Goal: Contribute content: Contribute content

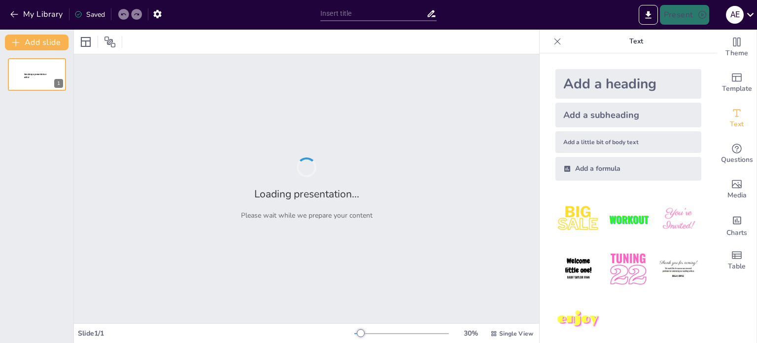
type input "أسس نظرية التجارة الحديثة: تحليل الميزة النسبية"
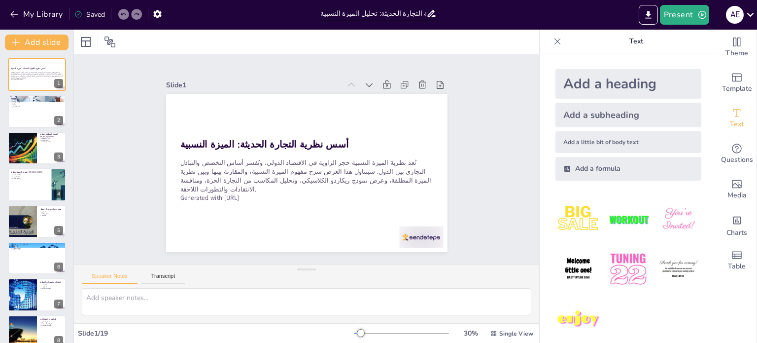
checkbox input "true"
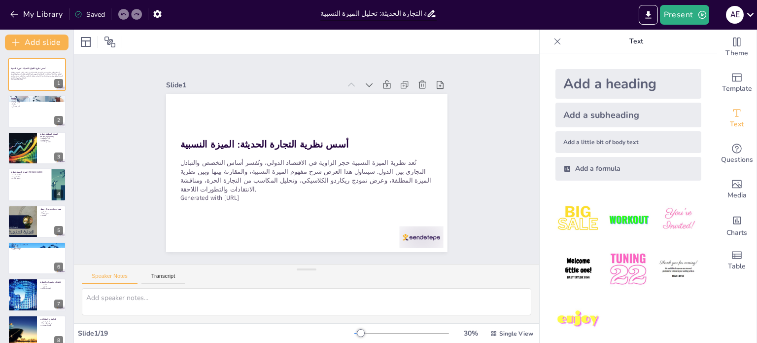
checkbox input "true"
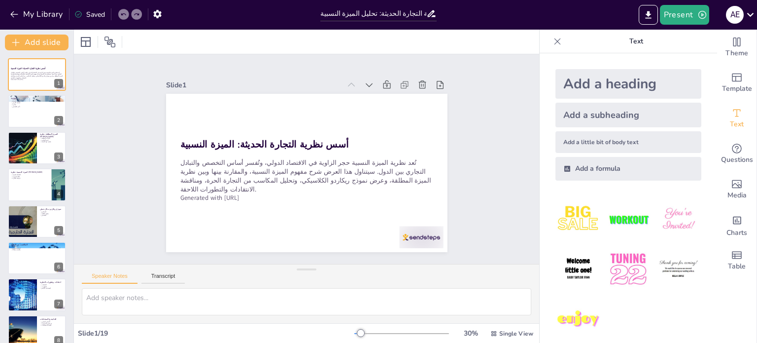
checkbox input "true"
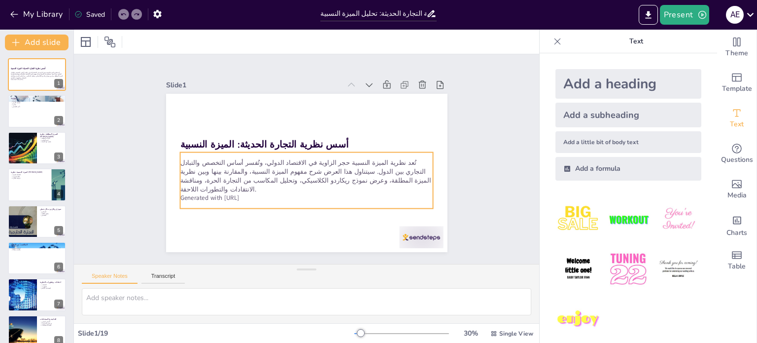
checkbox input "true"
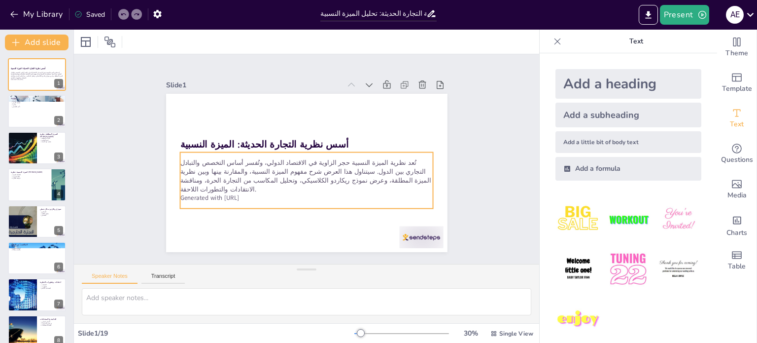
checkbox input "true"
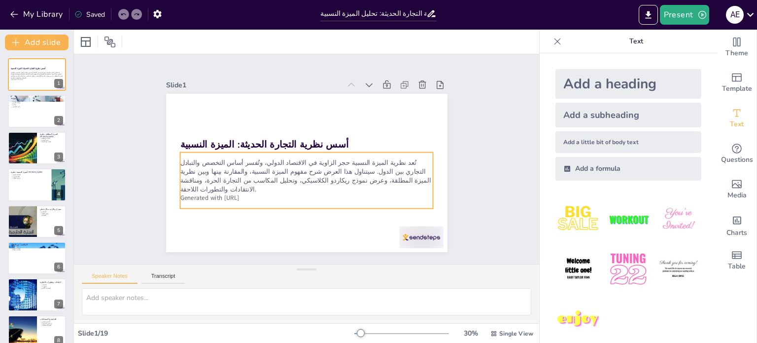
checkbox input "true"
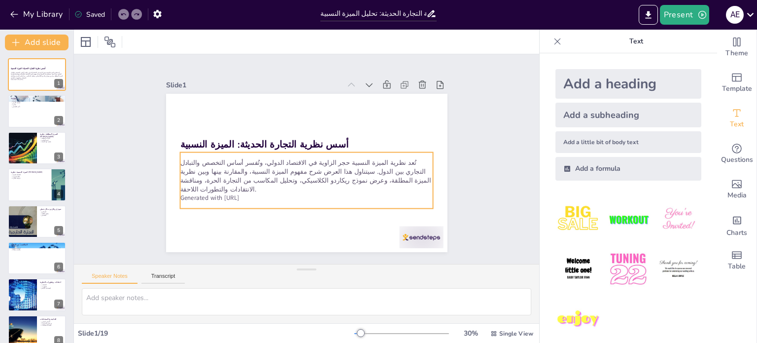
checkbox input "true"
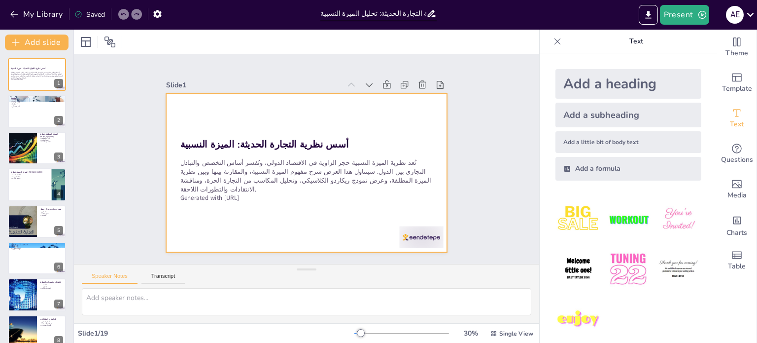
checkbox input "true"
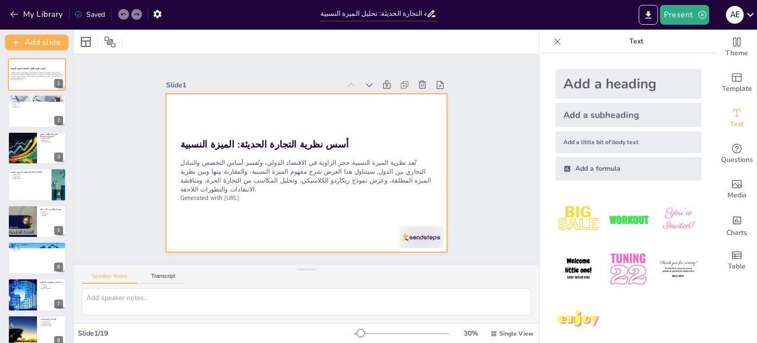
checkbox input "true"
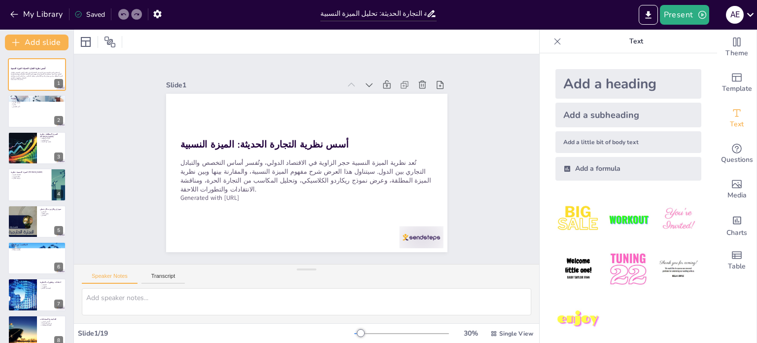
checkbox input "true"
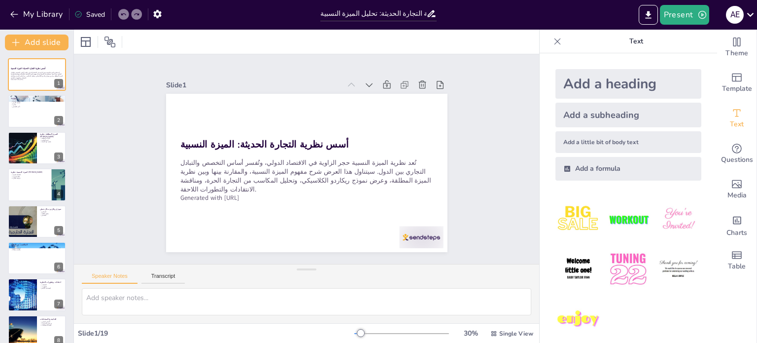
checkbox input "true"
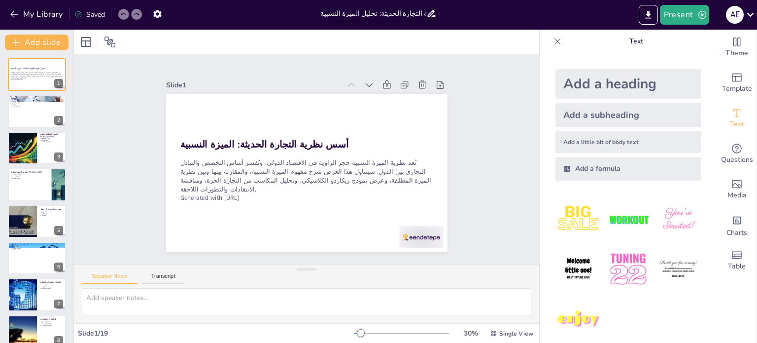
checkbox input "true"
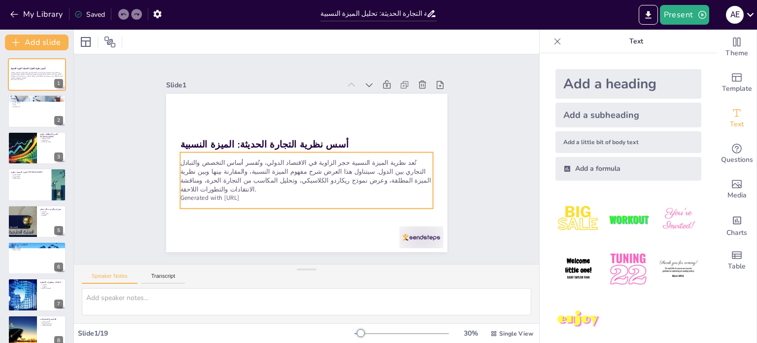
checkbox input "true"
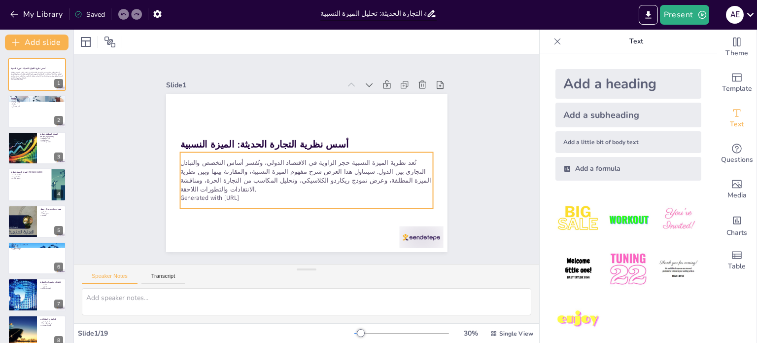
checkbox input "true"
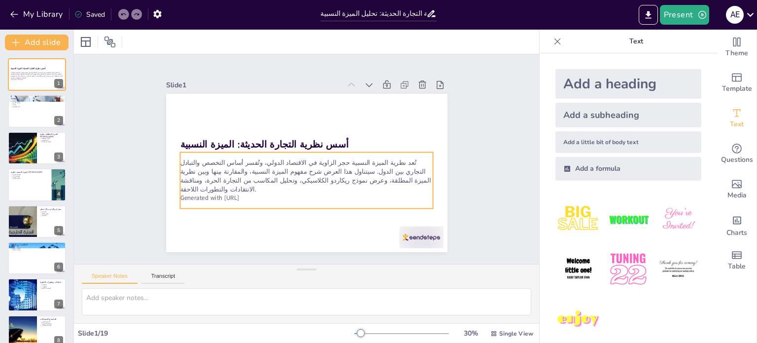
checkbox input "true"
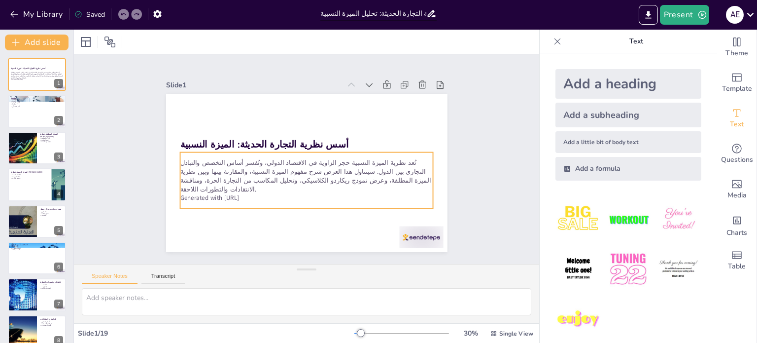
checkbox input "true"
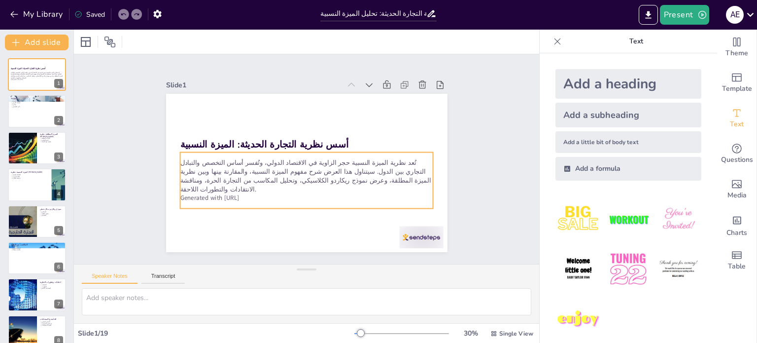
checkbox input "true"
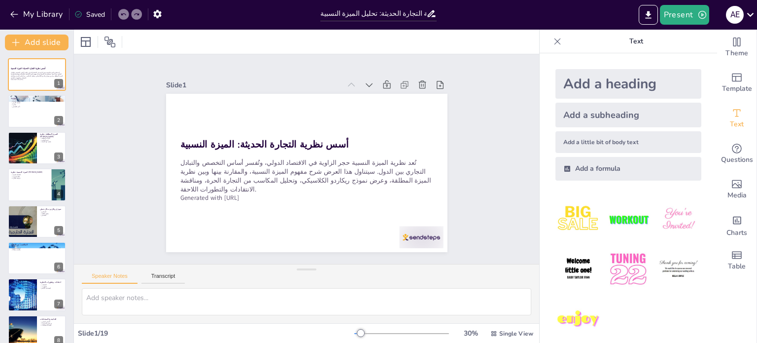
checkbox input "true"
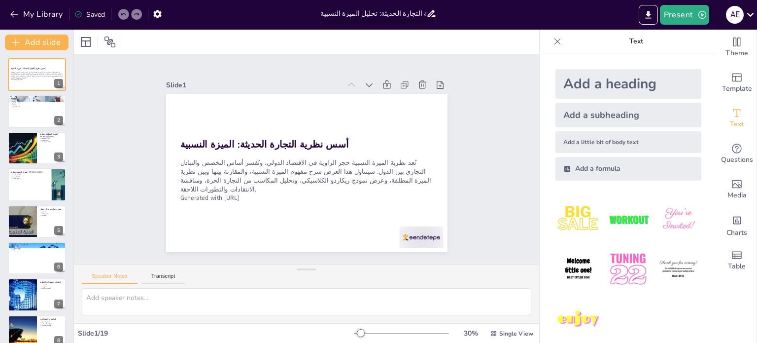
checkbox input "true"
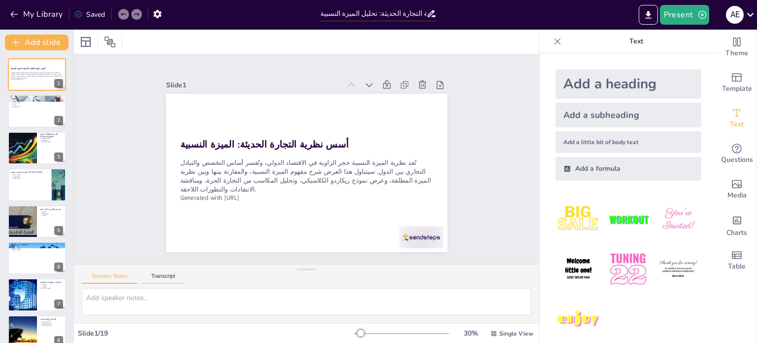
checkbox input "true"
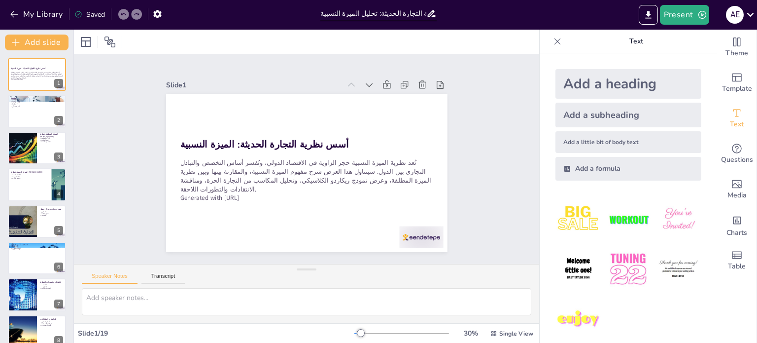
checkbox input "true"
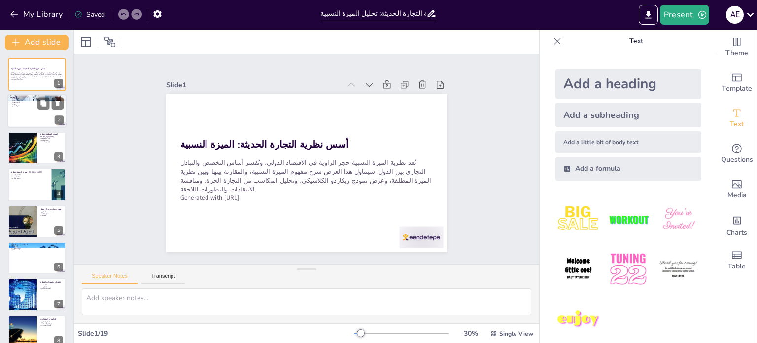
checkbox input "true"
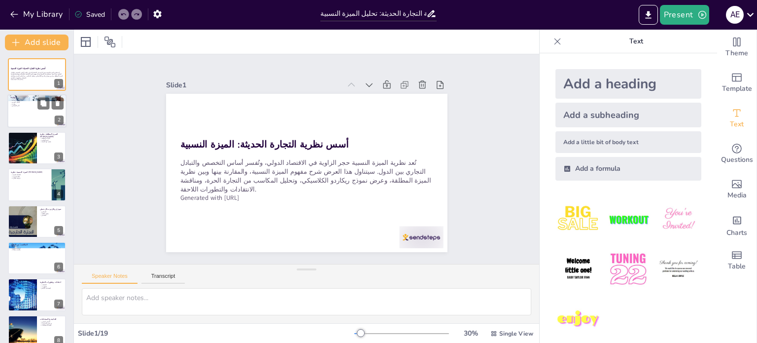
checkbox input "true"
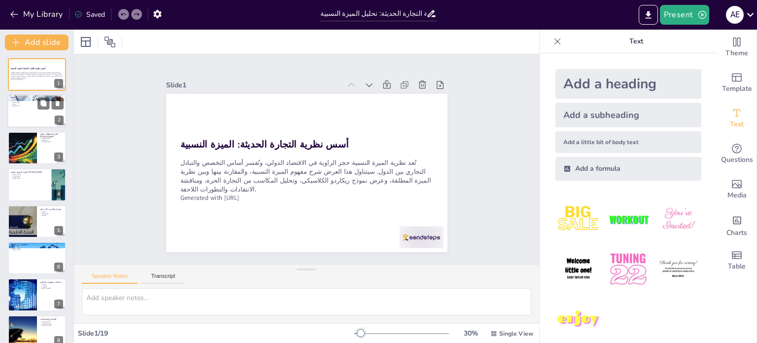
checkbox input "true"
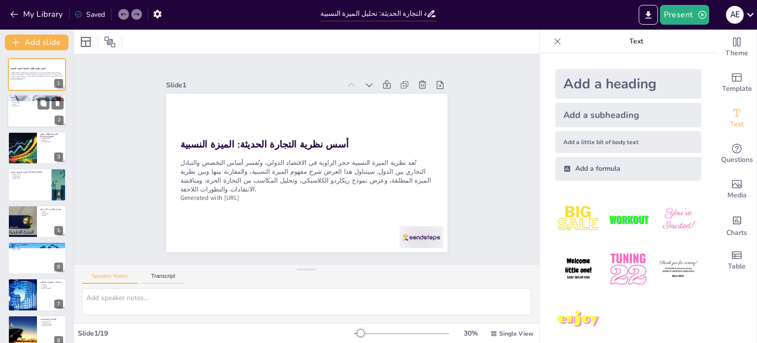
checkbox input "true"
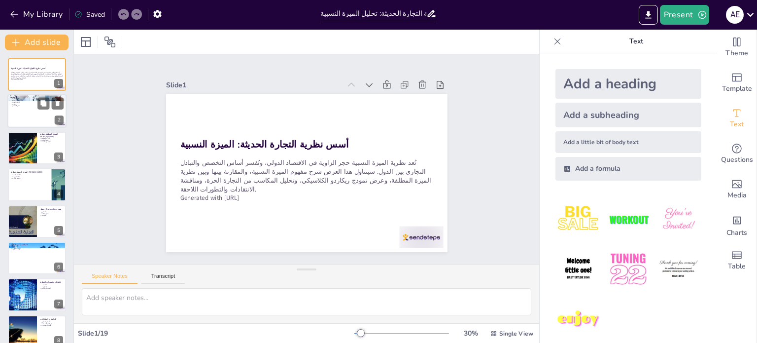
checkbox input "true"
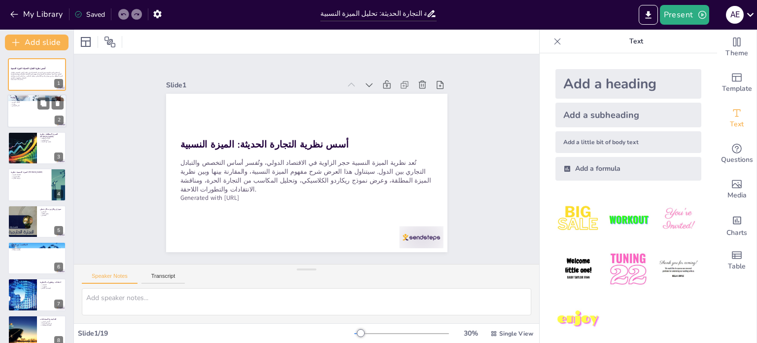
checkbox input "true"
click at [26, 113] on div at bounding box center [36, 112] width 59 height 34
type textarea "تعتبر نظرية الميزة النسبية أساسية لفهم التجارة بين الدول، حيث تتيح لنا تحليل كي…"
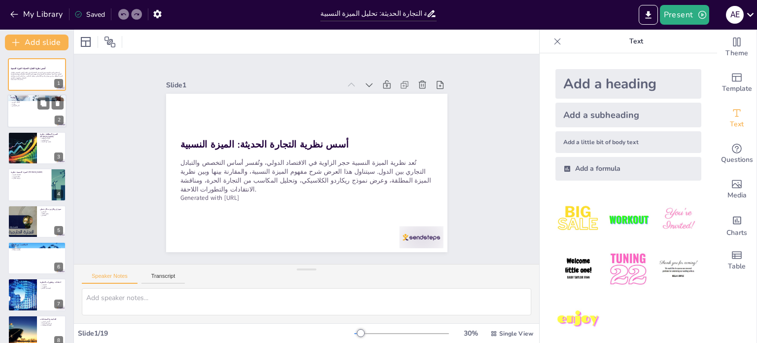
checkbox input "true"
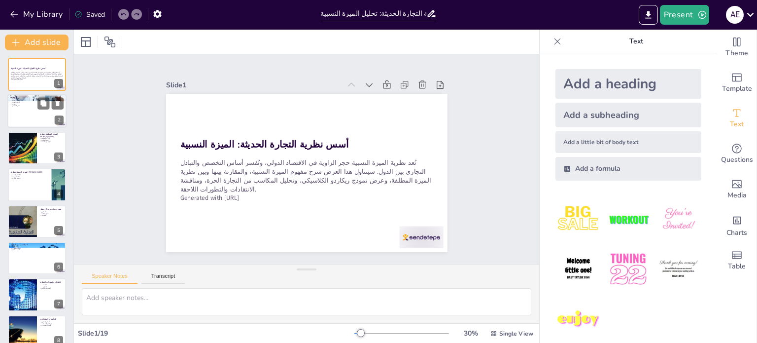
checkbox input "true"
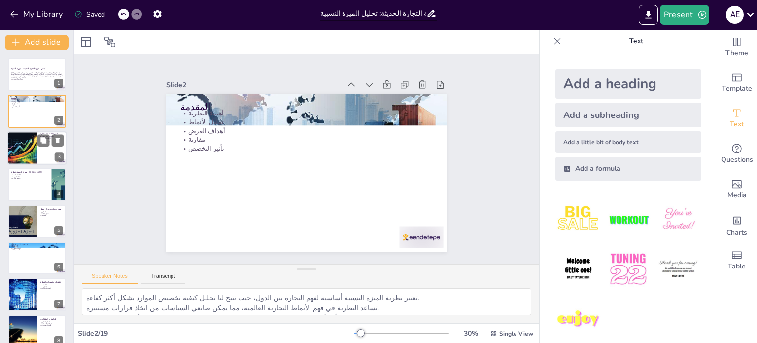
checkbox input "true"
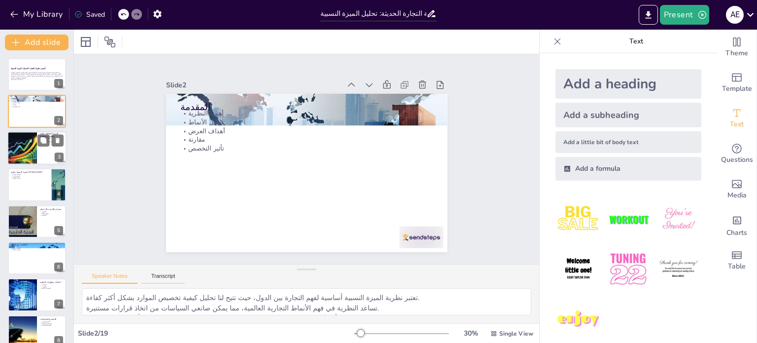
checkbox input "true"
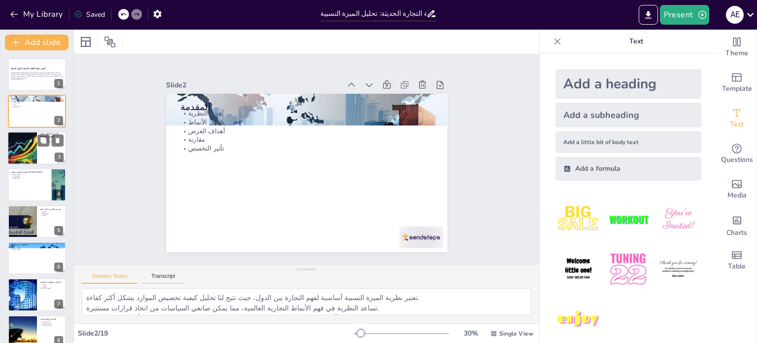
checkbox input "true"
click at [22, 145] on div at bounding box center [23, 148] width 60 height 34
type textarea "الكفاءة المطلقة تُعتبر مفهومًا رئيسيًا في نظرية [PERSON_NAME]، حيث تُحدد قدرة ا…"
checkbox input "true"
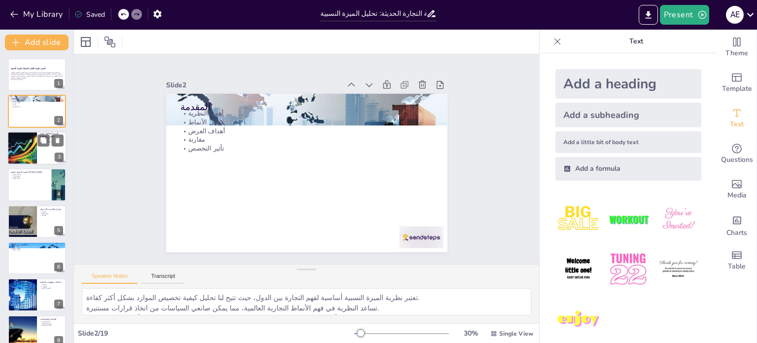
checkbox input "true"
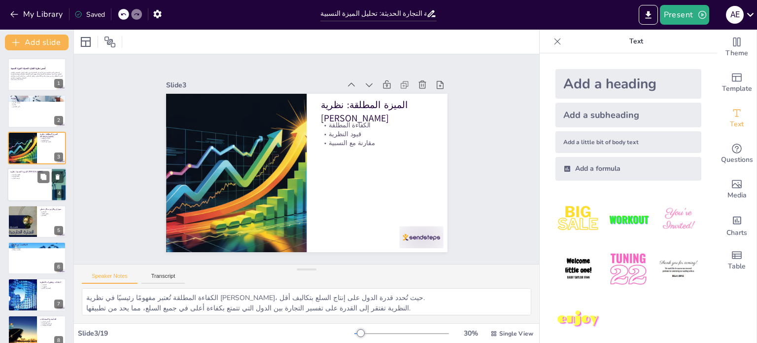
checkbox input "true"
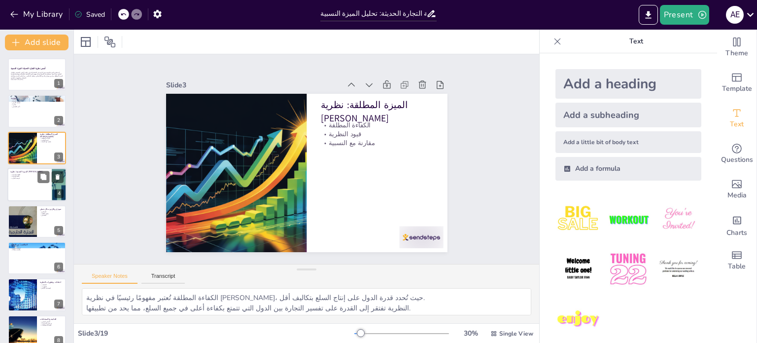
checkbox input "true"
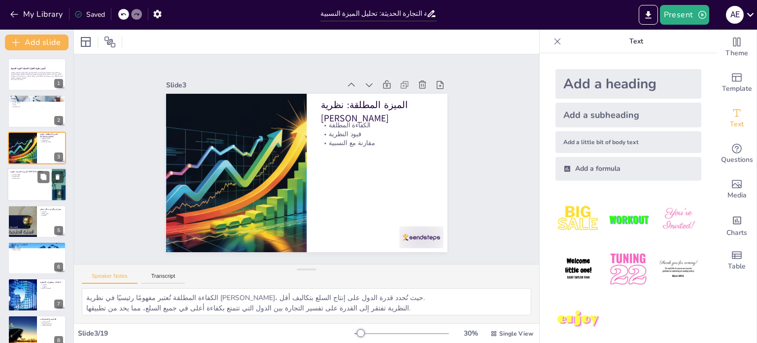
checkbox input "true"
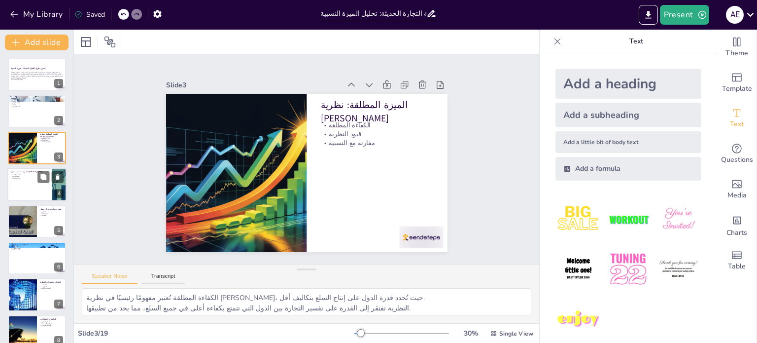
checkbox input "true"
click at [27, 181] on div at bounding box center [36, 185] width 59 height 34
type textarea "الكفاءة النسبية تُعتبر [PERSON_NAME] [PERSON_NAME]، حيث تُظهر كيف يمكن للدول تح…"
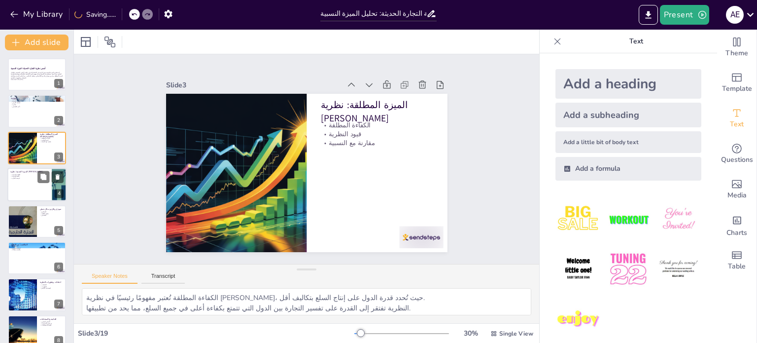
checkbox input "true"
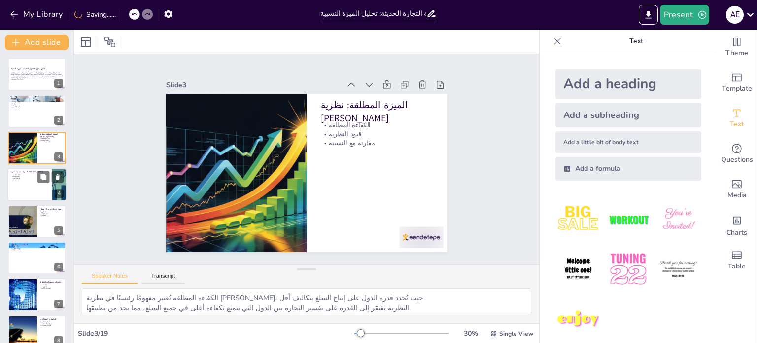
checkbox input "true"
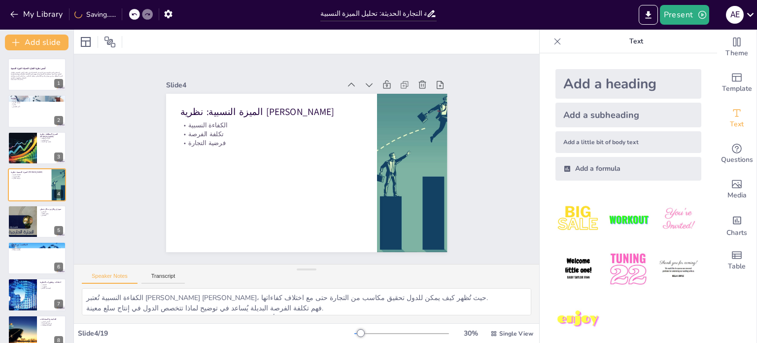
checkbox input "true"
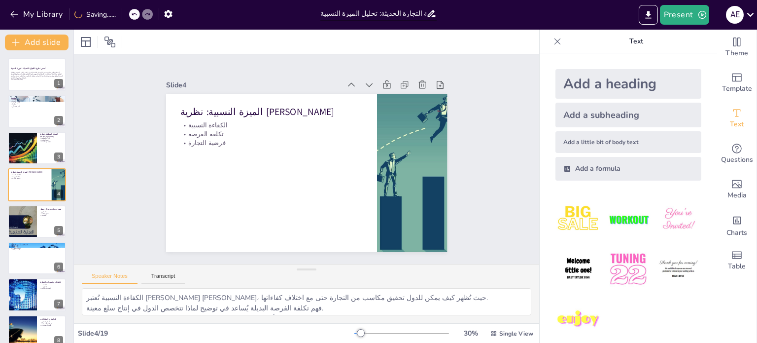
checkbox input "true"
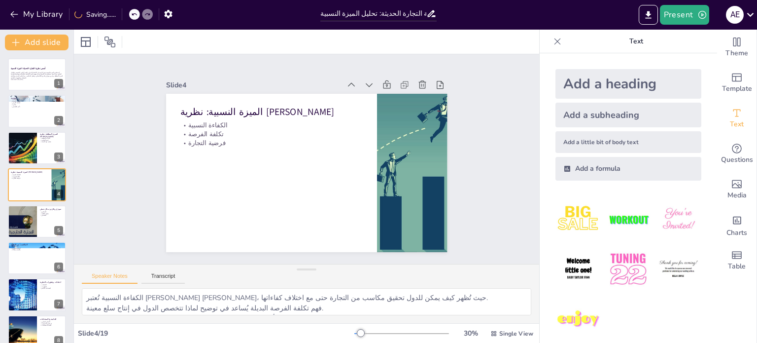
checkbox input "true"
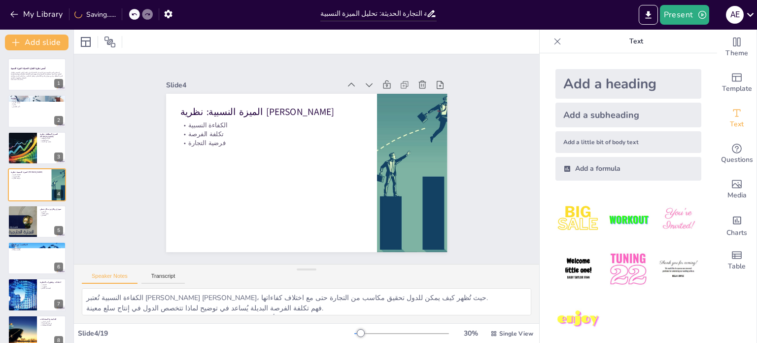
checkbox input "true"
click at [172, 276] on button "Transcript" at bounding box center [163, 278] width 44 height 11
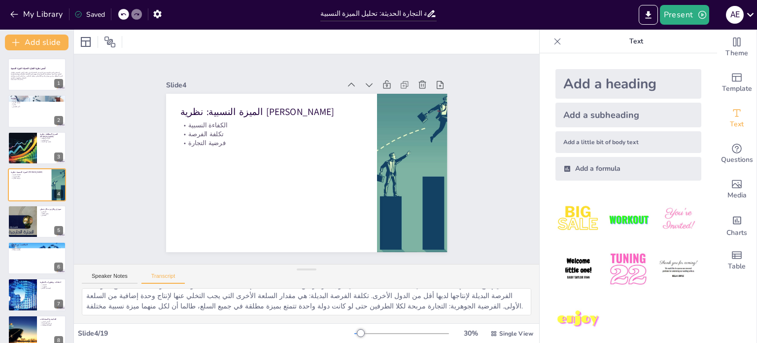
scroll to position [0, 0]
checkbox input "true"
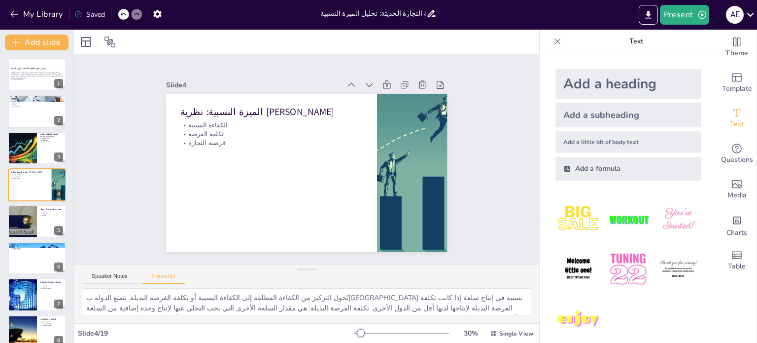
checkbox input "true"
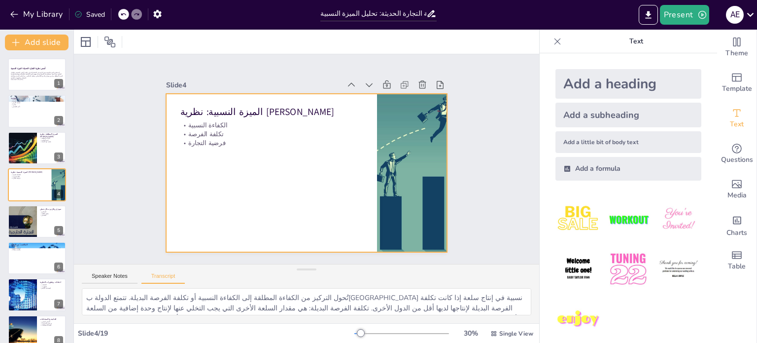
checkbox input "true"
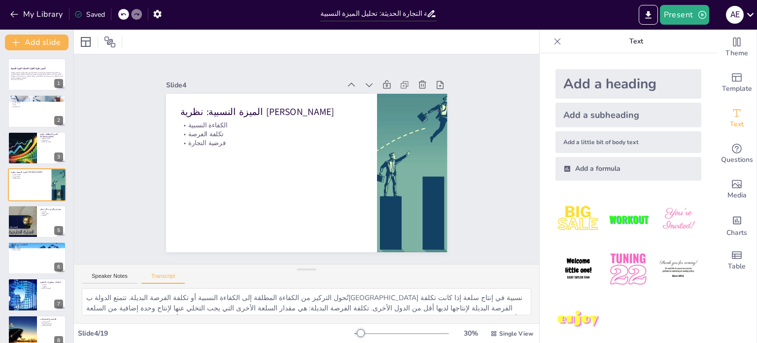
click at [614, 167] on div "Add a formula" at bounding box center [629, 169] width 146 height 24
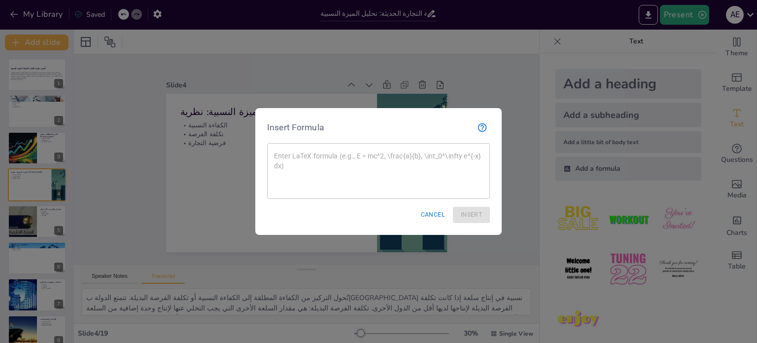
click at [429, 220] on button "Cancel" at bounding box center [433, 215] width 32 height 16
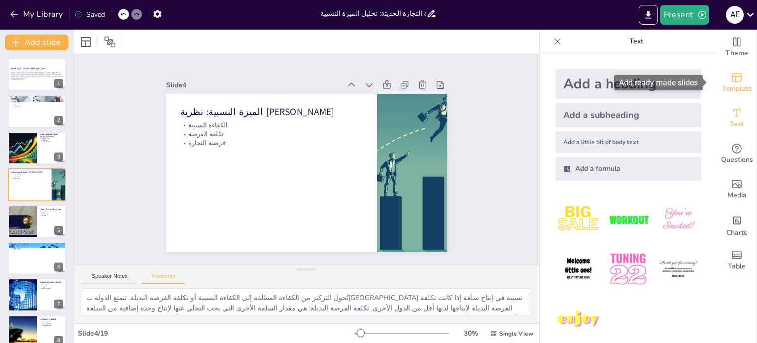
click at [722, 88] on span "Template" at bounding box center [737, 88] width 30 height 11
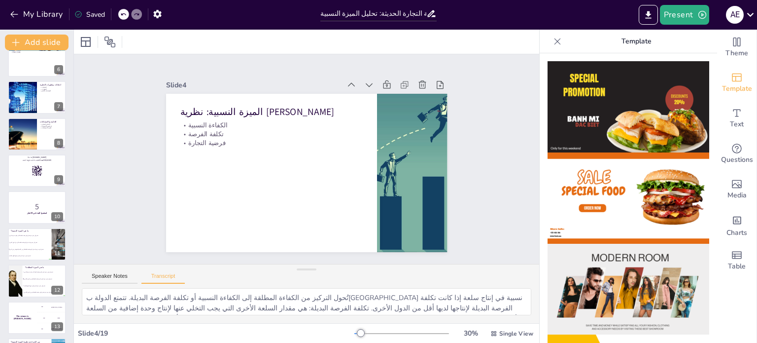
scroll to position [416, 0]
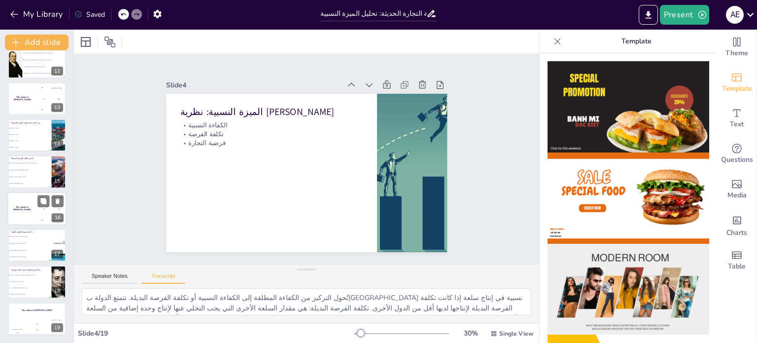
click at [35, 219] on div "The winner is [PERSON_NAME]" at bounding box center [22, 209] width 30 height 34
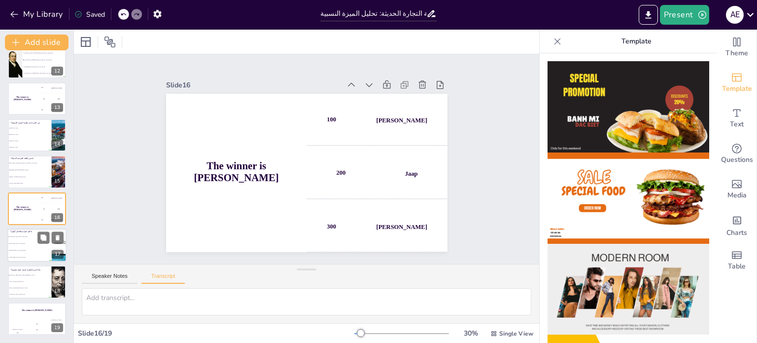
click at [22, 241] on li "يفسر التجارة بناءً على تكلفة الفرصة." at bounding box center [29, 243] width 44 height 7
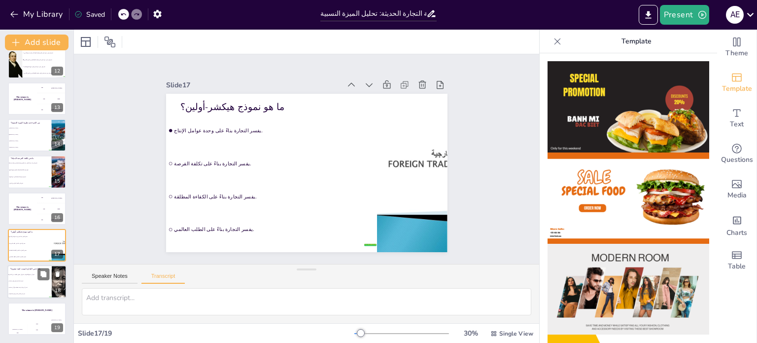
click at [31, 281] on span "تعني أن التجارة تؤدي إلى خسائر." at bounding box center [30, 281] width 42 height 1
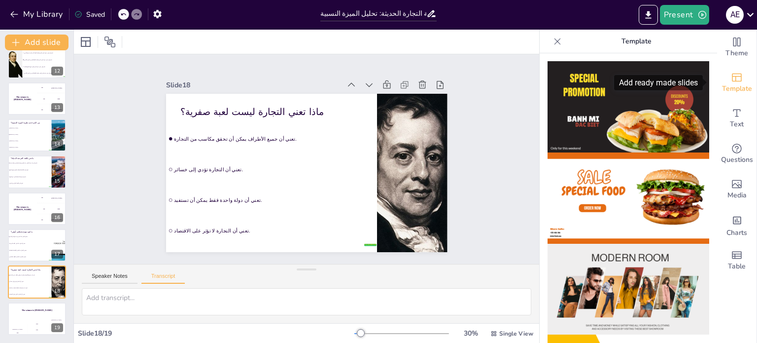
click at [732, 81] on icon "Add ready made slides" at bounding box center [737, 77] width 10 height 8
click at [732, 115] on icon "Add text boxes" at bounding box center [737, 113] width 12 height 12
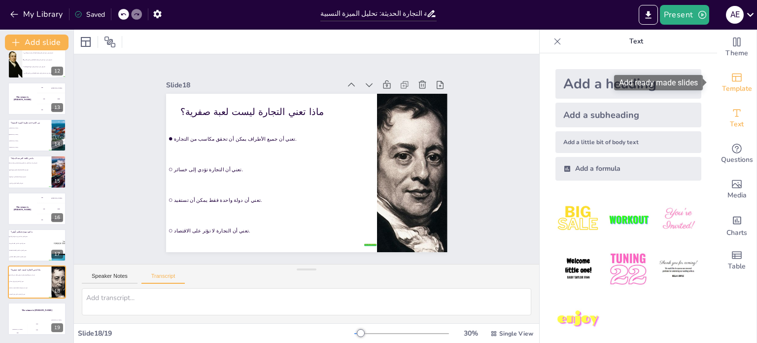
click at [733, 85] on span "Template" at bounding box center [737, 88] width 30 height 11
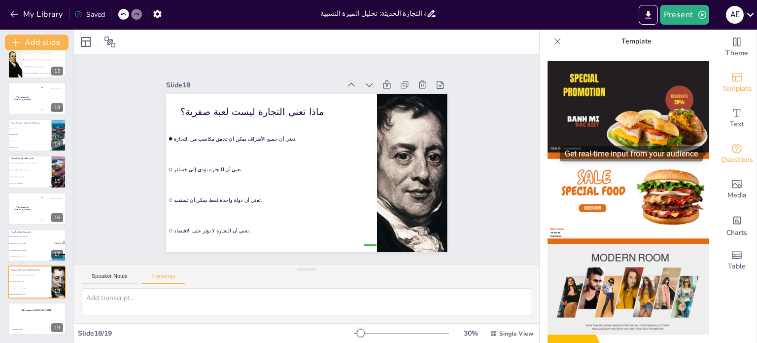
click at [736, 147] on div "Questions" at bounding box center [736, 153] width 39 height 35
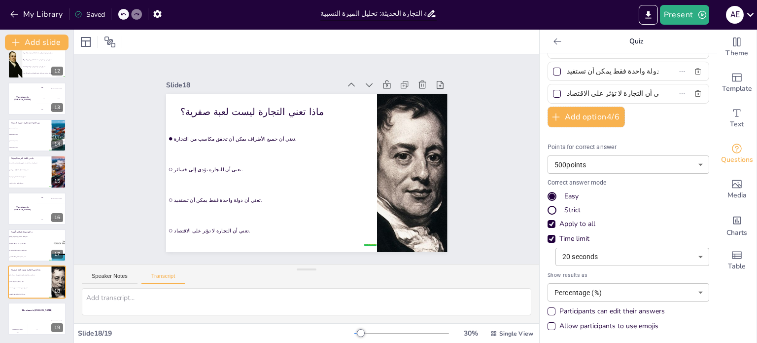
scroll to position [0, 0]
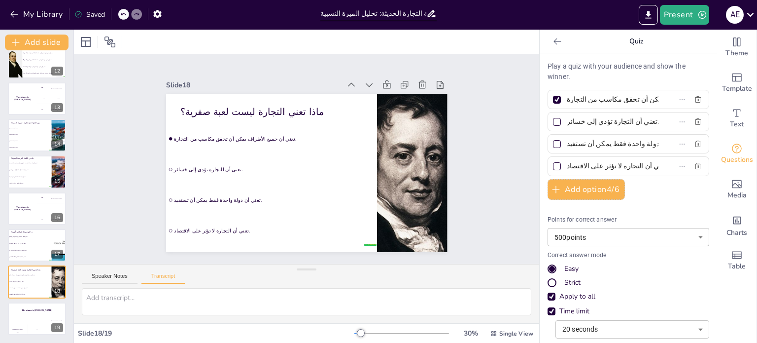
click at [553, 122] on div at bounding box center [557, 122] width 8 height 8
click at [567, 122] on input "تعني أن التجارة تؤدي إلى خسائر." at bounding box center [613, 121] width 92 height 14
click at [555, 143] on div at bounding box center [557, 143] width 5 height 5
click at [567, 143] on input "تعني أن دولة واحدة فقط يمكن أن تستفيد." at bounding box center [613, 144] width 92 height 14
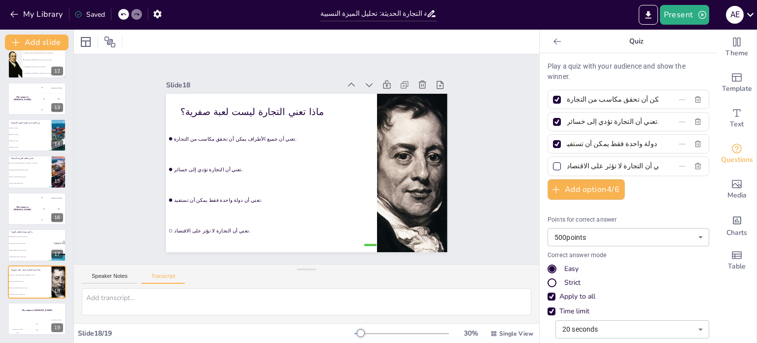
click at [553, 168] on div at bounding box center [557, 166] width 8 height 8
click at [567, 168] on input "تعني أن التجارة لا تؤثر على الاقتصاد." at bounding box center [613, 166] width 92 height 14
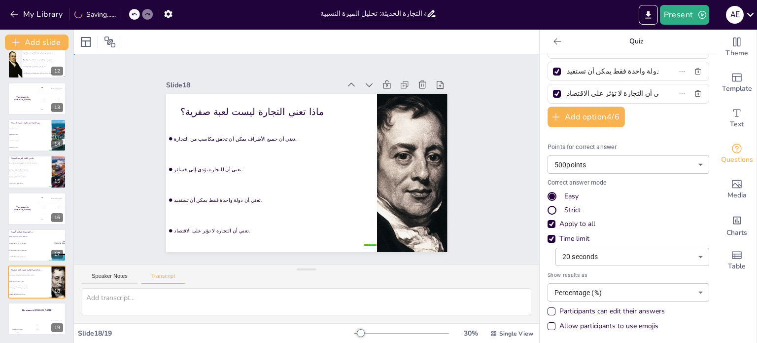
click at [479, 172] on div "Slide 1 أسس نظرية التجارة الحديثة: الميزة النسبية تُعد نظرية الميزة النسبية حجر…" at bounding box center [306, 159] width 465 height 210
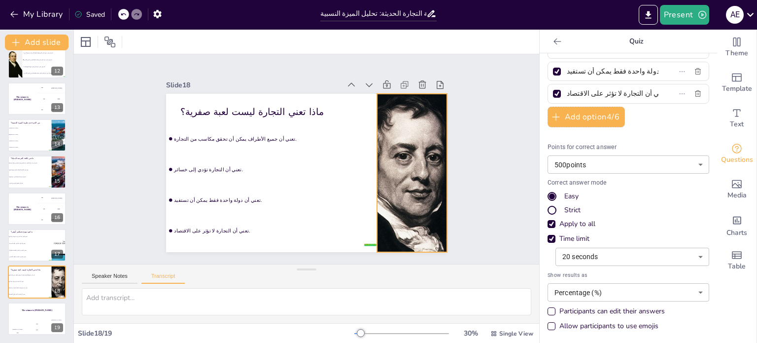
click at [417, 157] on div at bounding box center [412, 173] width 238 height 158
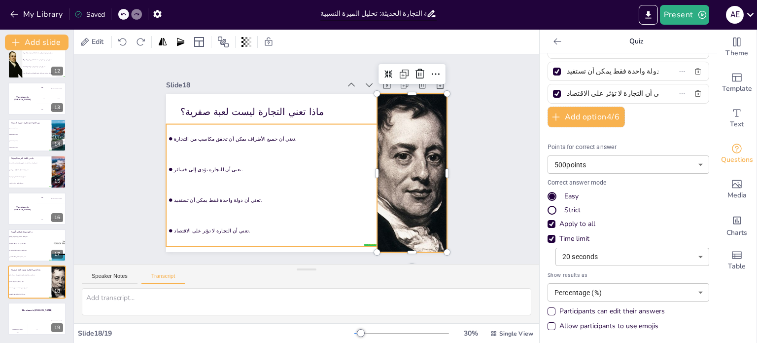
click at [332, 171] on li "تعني أن التجارة تؤدي إلى خسائر." at bounding box center [270, 165] width 213 height 51
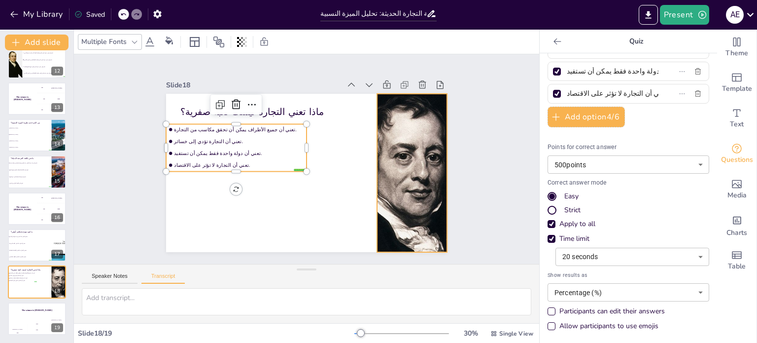
click at [409, 173] on div at bounding box center [409, 184] width 253 height 182
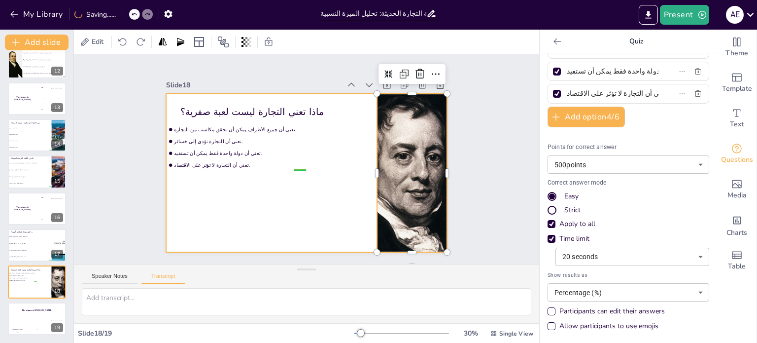
click at [309, 192] on div at bounding box center [306, 173] width 281 height 158
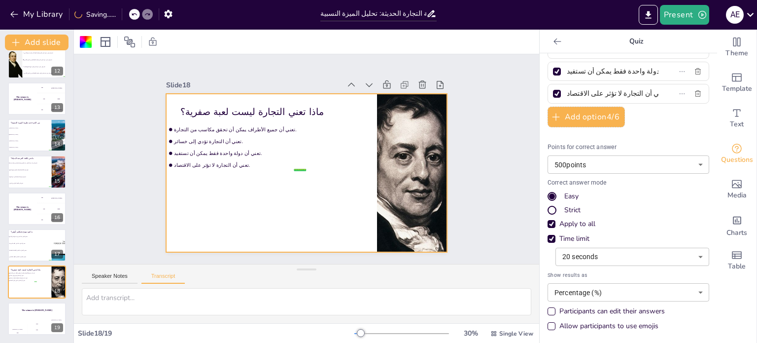
click at [483, 197] on div "Slide 1 أسس نظرية التجارة الحديثة: الميزة النسبية تُعد نظرية الميزة النسبية حجر…" at bounding box center [306, 159] width 485 height 257
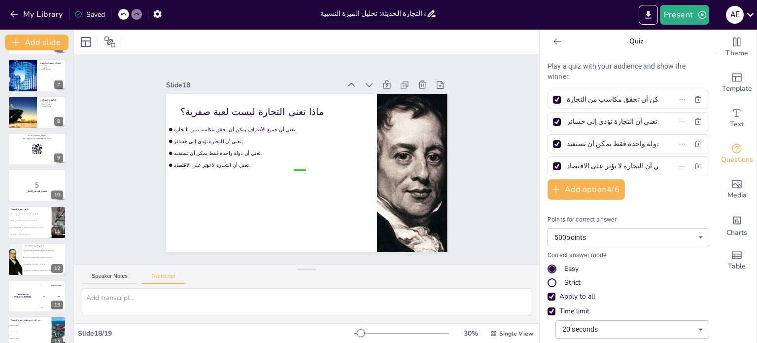
scroll to position [0, 0]
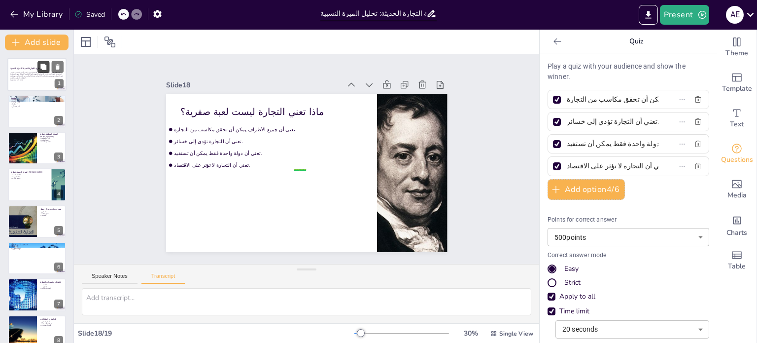
click at [47, 72] on button at bounding box center [43, 67] width 12 height 12
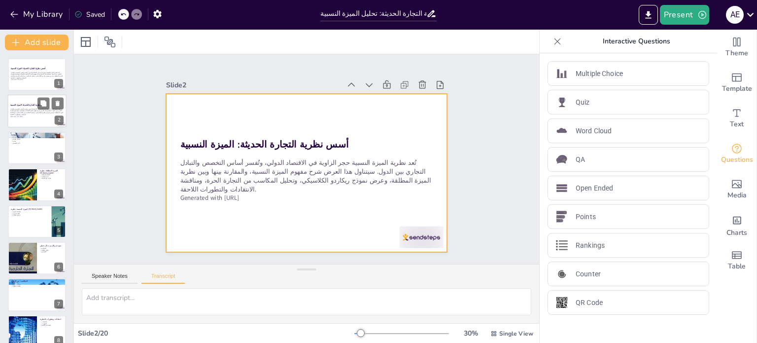
click at [25, 95] on div "أسس نظرية التجارة الحديثة: الميزة النسبية تُعد نظرية الميزة النسبية حجر الزاوية…" at bounding box center [36, 95] width 59 height 0
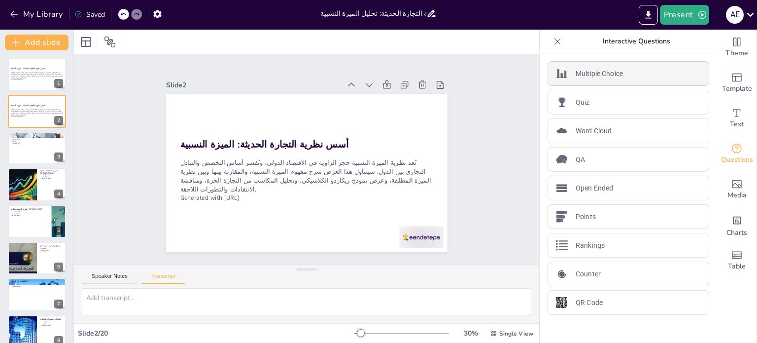
click at [594, 74] on p "Multiple Choice" at bounding box center [599, 74] width 47 height 10
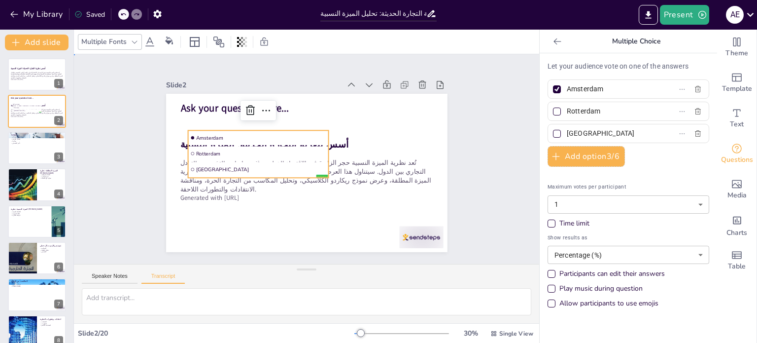
click at [470, 155] on div "Slide 1 أسس نظرية التجارة الحديثة: الميزة النسبية تُعد نظرية الميزة النسبية حجر…" at bounding box center [306, 159] width 485 height 257
click at [280, 141] on ul "[GEOGRAPHIC_DATA] [GEOGRAPHIC_DATA] [GEOGRAPHIC_DATA]" at bounding box center [335, 119] width 111 height 145
click at [292, 126] on div at bounding box center [262, 121] width 141 height 23
click at [299, 173] on li "[GEOGRAPHIC_DATA]" at bounding box center [257, 163] width 141 height 29
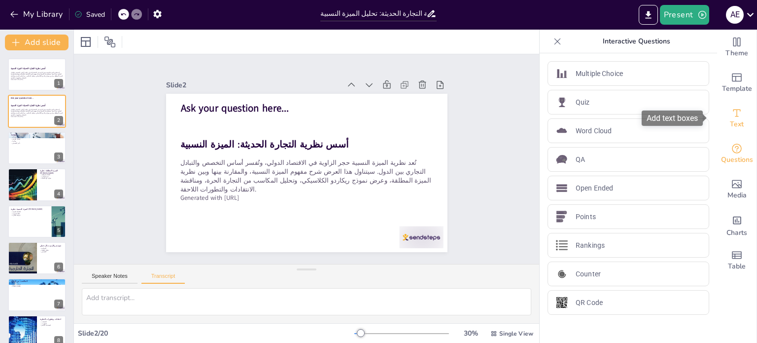
click at [731, 120] on span "Text" at bounding box center [737, 124] width 14 height 11
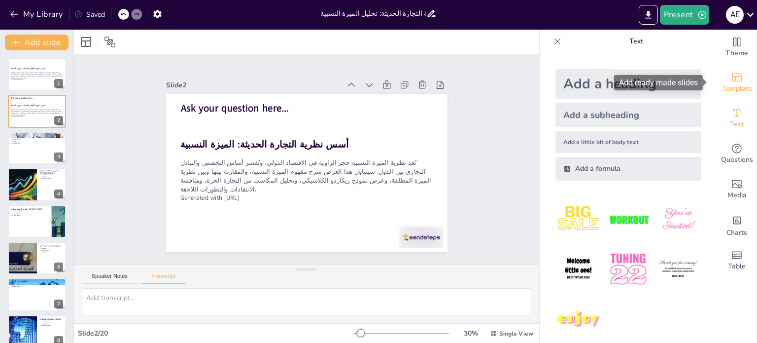
click at [730, 86] on span "Template" at bounding box center [737, 88] width 30 height 11
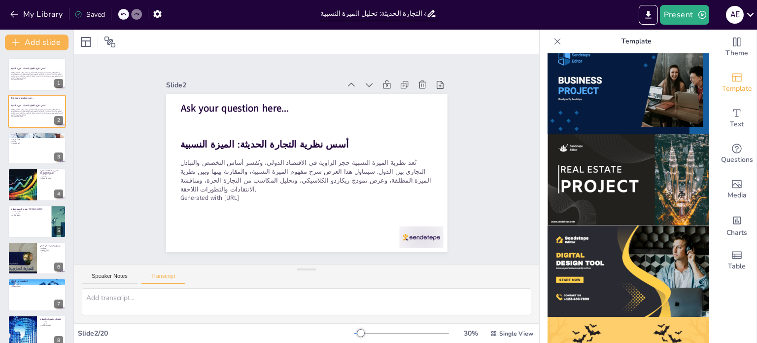
scroll to position [961, 0]
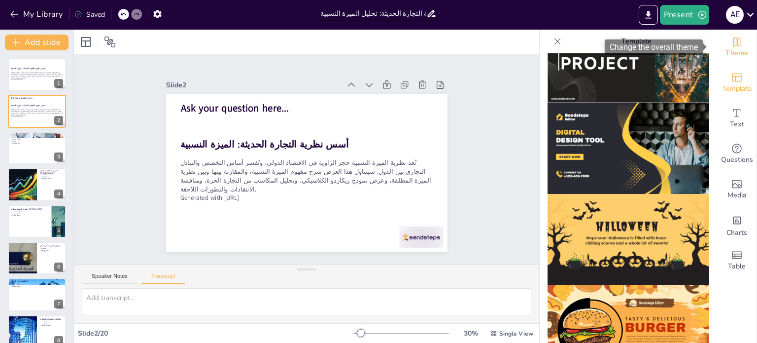
click at [726, 51] on span "Theme" at bounding box center [737, 53] width 23 height 11
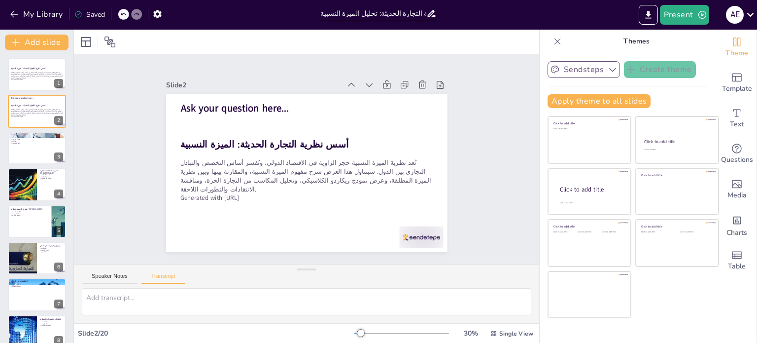
click at [582, 67] on button "Sendsteps" at bounding box center [584, 69] width 72 height 17
click at [470, 93] on div "Slide 1 أسس نظرية التجارة الحديثة: الميزة النسبية تُعد نظرية الميزة النسبية حجر…" at bounding box center [306, 159] width 465 height 210
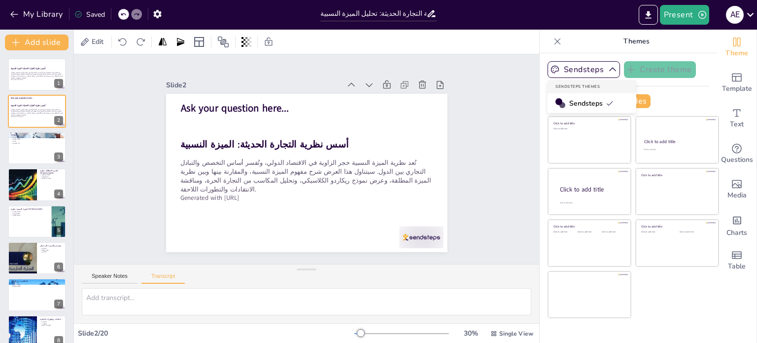
click at [677, 96] on div "Apply theme to all slides" at bounding box center [629, 101] width 162 height 14
click at [24, 181] on div at bounding box center [23, 185] width 60 height 34
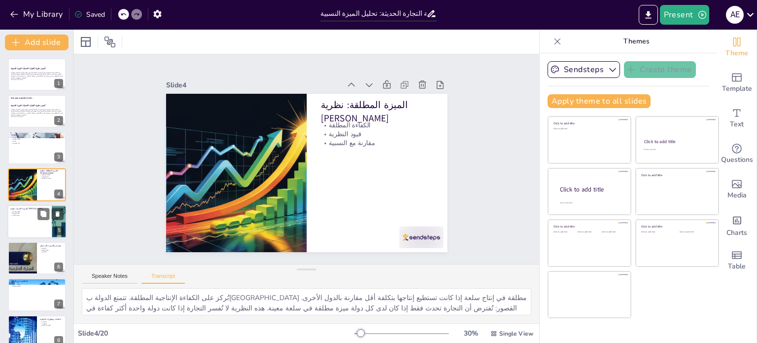
click at [20, 219] on div at bounding box center [36, 222] width 59 height 34
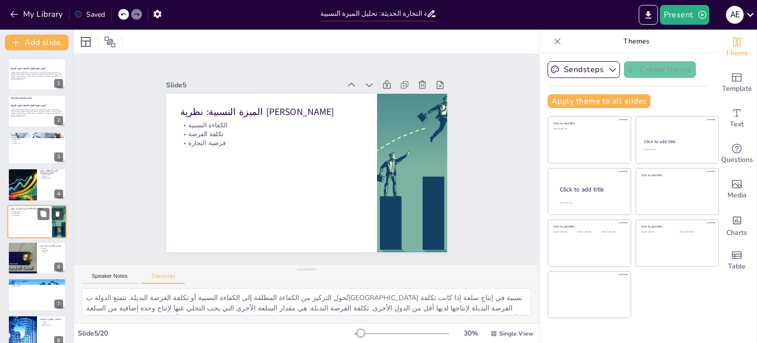
scroll to position [25, 0]
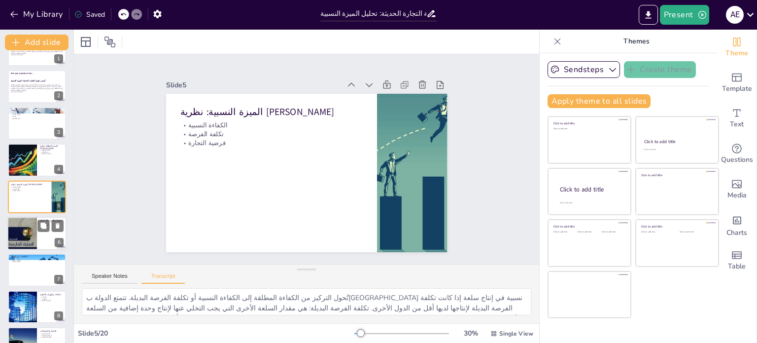
click at [20, 238] on div at bounding box center [22, 232] width 30 height 43
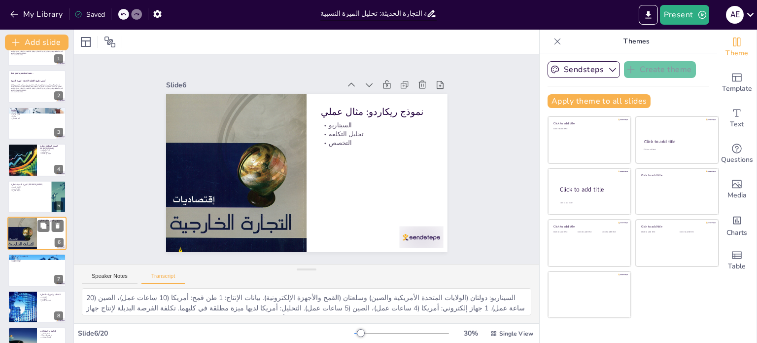
scroll to position [61, 0]
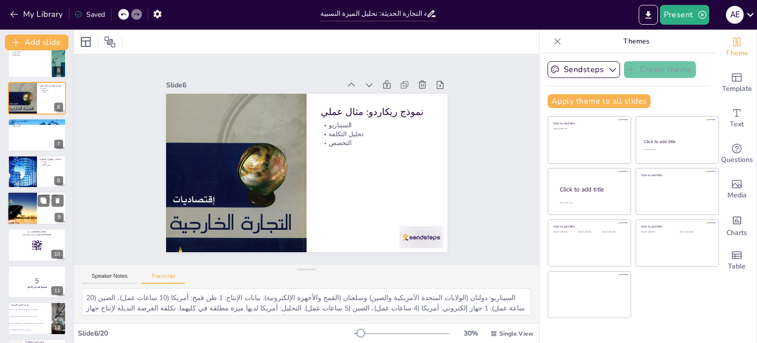
click at [39, 221] on div at bounding box center [36, 208] width 59 height 34
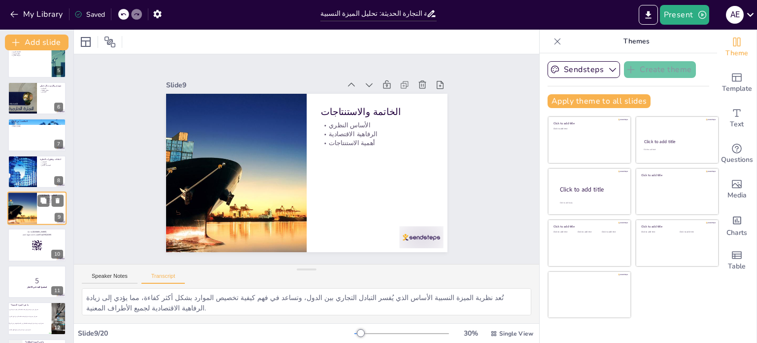
scroll to position [172, 0]
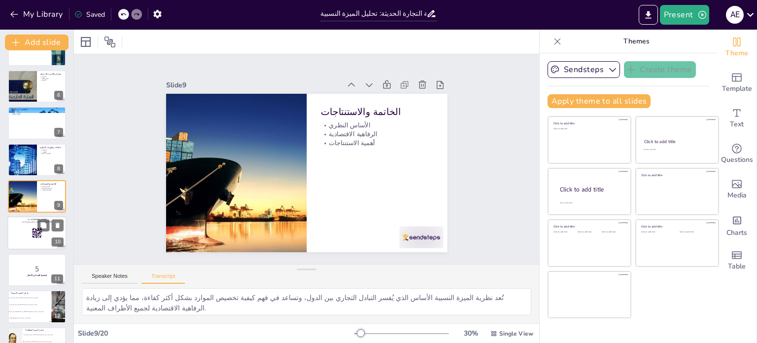
click at [31, 230] on div at bounding box center [36, 233] width 59 height 34
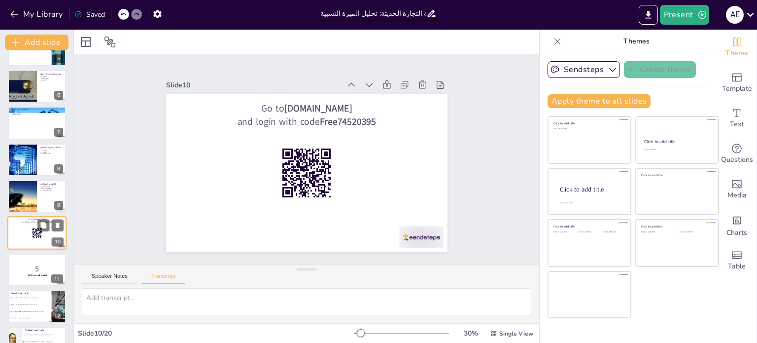
scroll to position [208, 0]
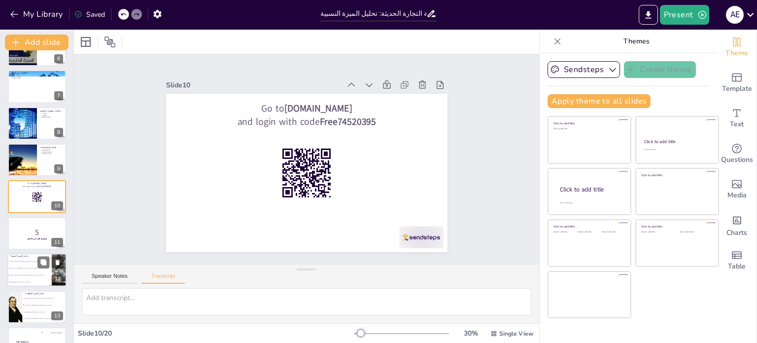
click at [35, 264] on li "تشير إلى قدرة دولة على إنتاج سلعة بتكلفة أقل من الدول الأخرى." at bounding box center [29, 267] width 44 height 7
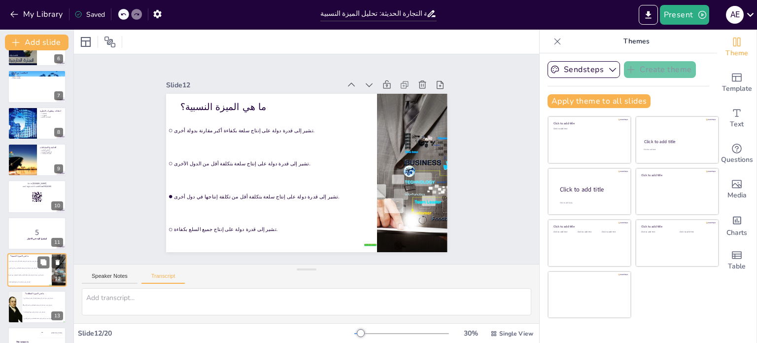
scroll to position [281, 0]
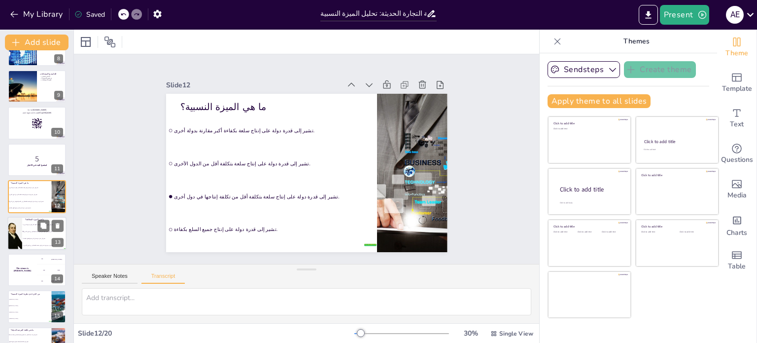
click at [25, 230] on span "تشير إلى قدرة دولة على إنتاج سلعة بتكلفة أقل من الدول الأخرى." at bounding box center [45, 230] width 42 height 1
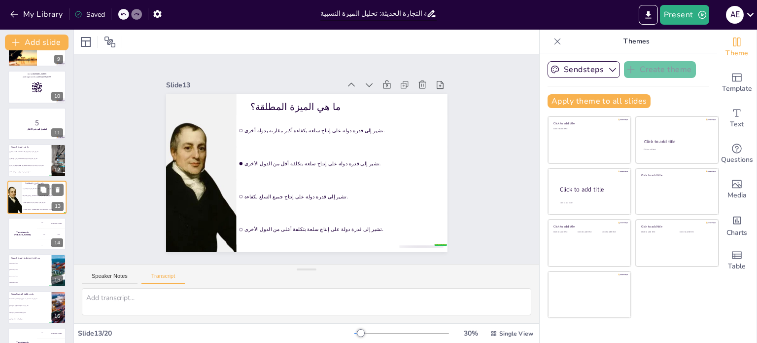
scroll to position [453, 0]
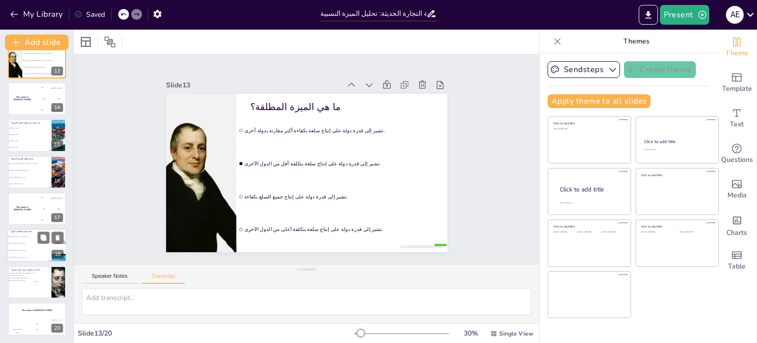
click at [26, 240] on li "يفسر التجارة بناءً على تكلفة الفرصة." at bounding box center [29, 243] width 44 height 7
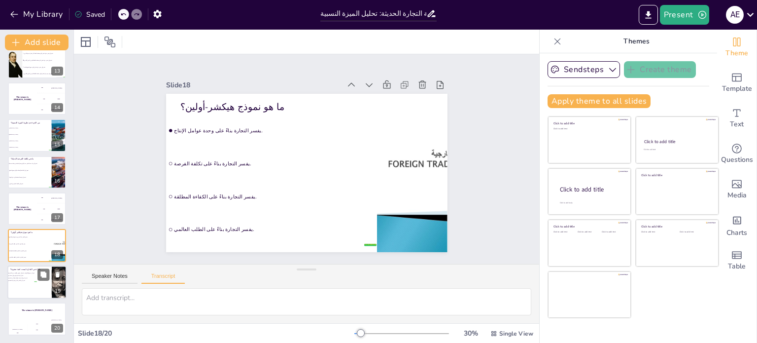
click at [36, 278] on li "تعني أن دولة واحدة فقط يمكن أن تستفيد." at bounding box center [22, 278] width 30 height 2
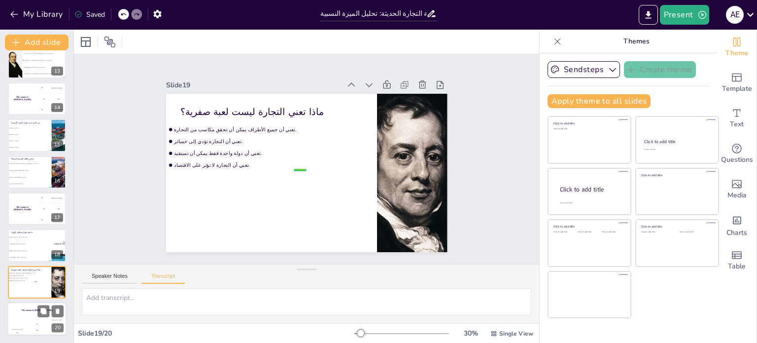
click at [37, 317] on div "The winner is [PERSON_NAME]" at bounding box center [36, 310] width 59 height 17
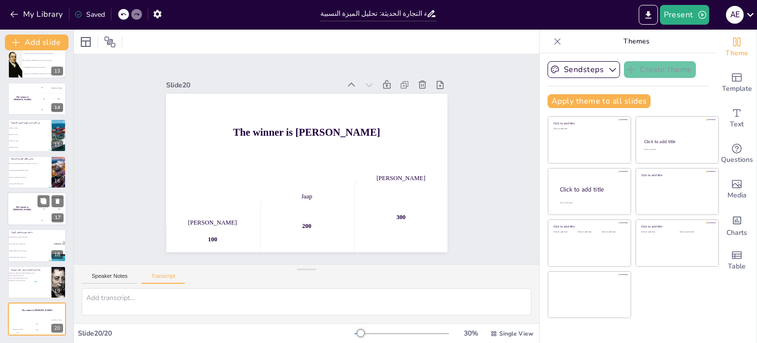
click at [36, 212] on div "The winner is [PERSON_NAME]" at bounding box center [22, 209] width 30 height 34
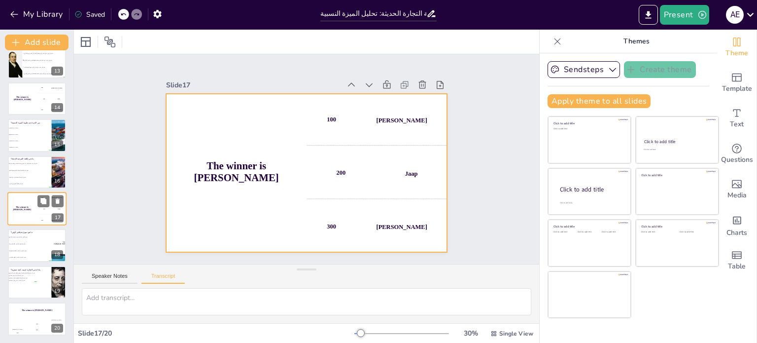
click at [20, 211] on div "The winner is [PERSON_NAME]" at bounding box center [22, 209] width 30 height 34
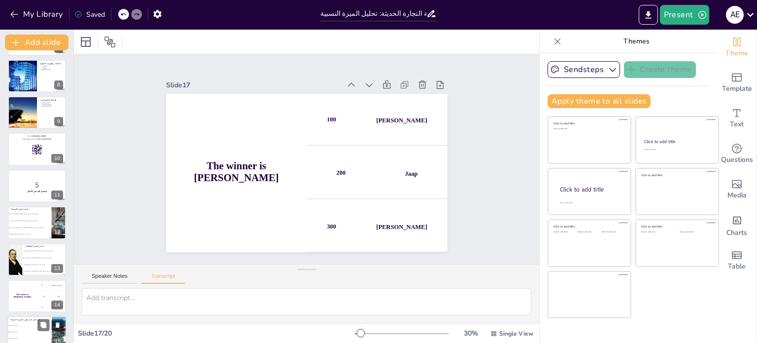
scroll to position [58, 0]
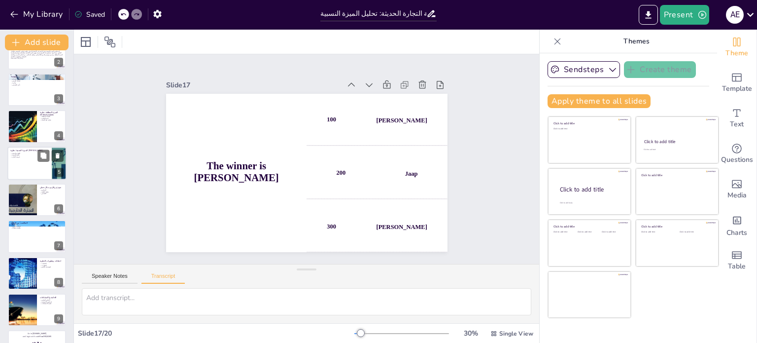
click at [28, 154] on p "تكلفة الفرصة" at bounding box center [29, 155] width 38 height 2
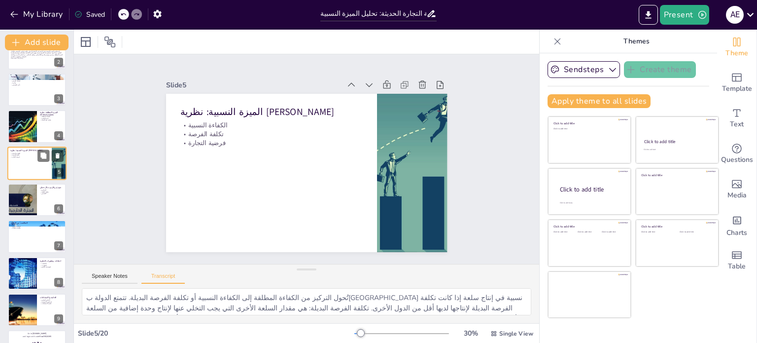
scroll to position [25, 0]
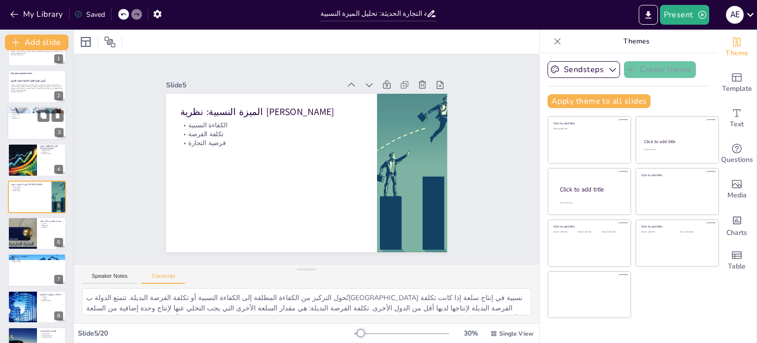
click at [24, 130] on div at bounding box center [36, 123] width 59 height 34
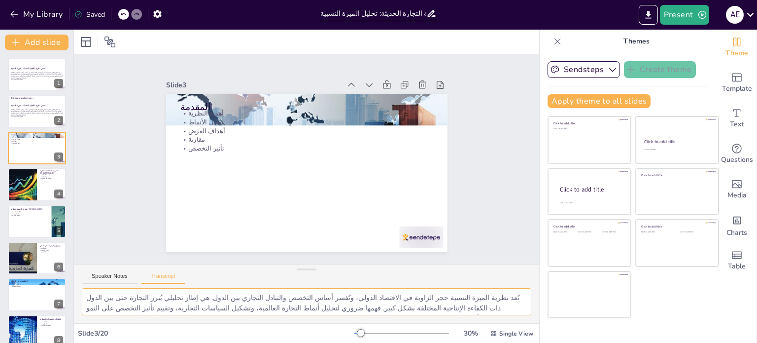
click at [291, 307] on textarea "تُعد نظرية الميزة النسبية حجر الزاوية في الاقتصاد الدولي، وتُفسر أساس التخصص وا…" at bounding box center [307, 301] width 450 height 27
click at [321, 294] on textarea "تُعد نظرية الميزة النسبية حجر الزاوية في الاقتصاد الدولي، وتُفسر أساس التخصص وا…" at bounding box center [307, 301] width 450 height 27
click at [100, 268] on div "Speaker Notes Transcript" at bounding box center [306, 276] width 465 height 24
click at [99, 274] on button "Speaker Notes" at bounding box center [110, 278] width 56 height 11
click at [141, 303] on textarea "تعتبر نظرية الميزة النسبية أساسية لفهم التجارة بين الدول، حيث تتيح لنا تحليل كي…" at bounding box center [307, 301] width 450 height 27
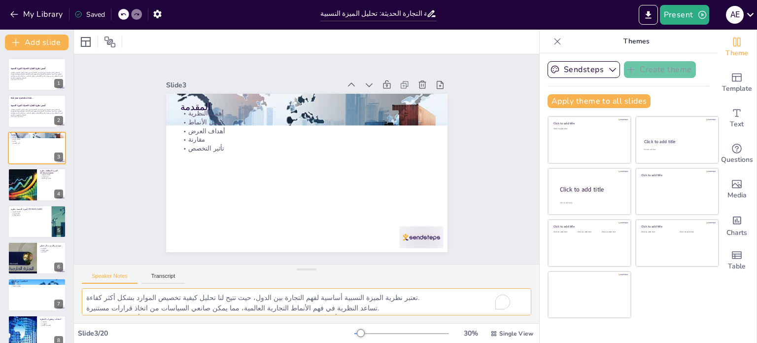
scroll to position [33, 0]
